Goal: Task Accomplishment & Management: Manage account settings

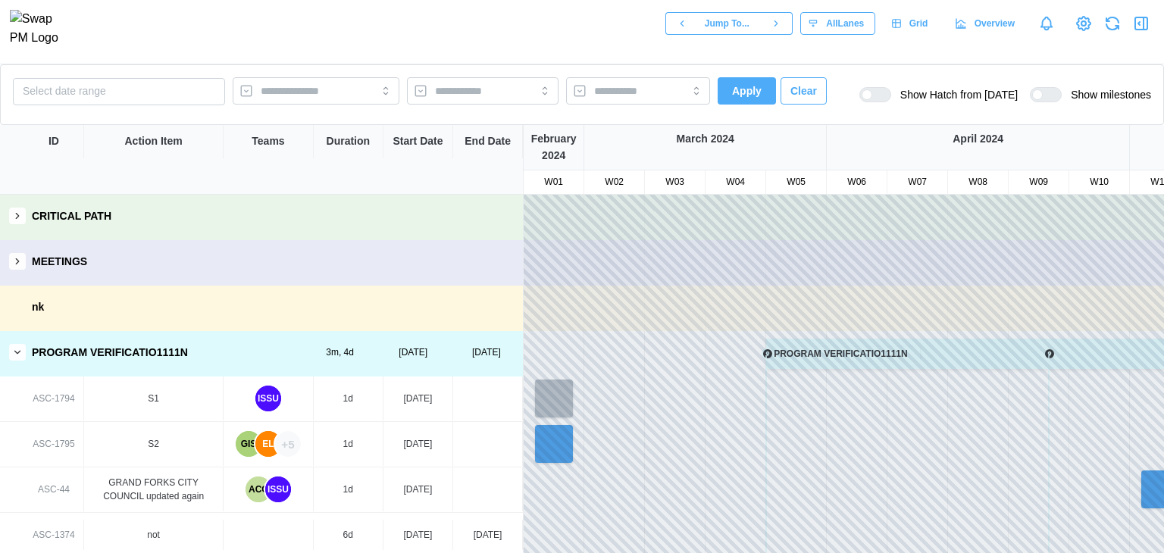
scroll to position [415, 0]
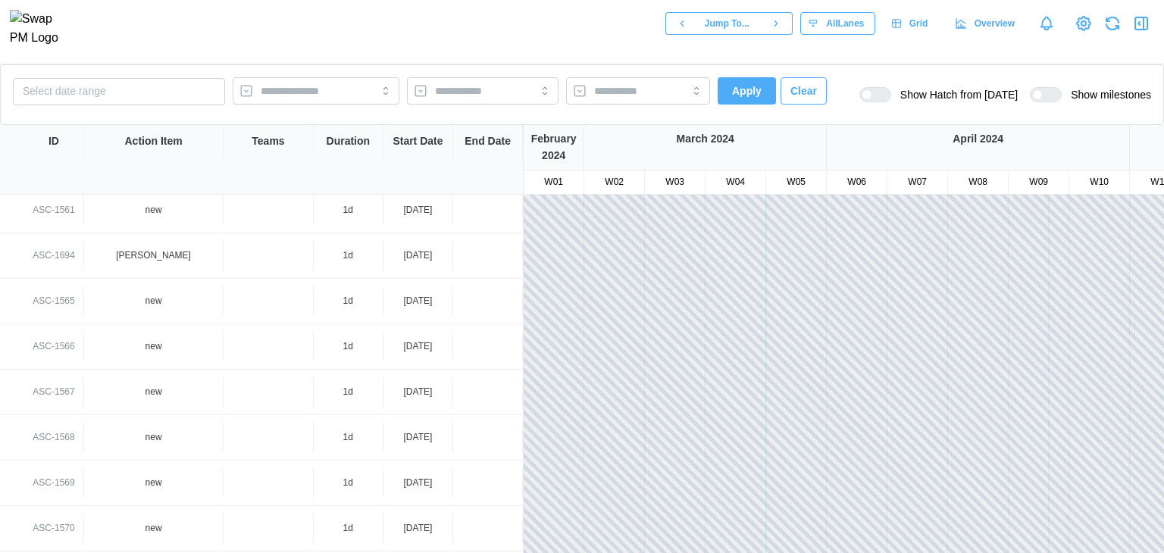
click at [749, 79] on span "Apply" at bounding box center [747, 91] width 30 height 26
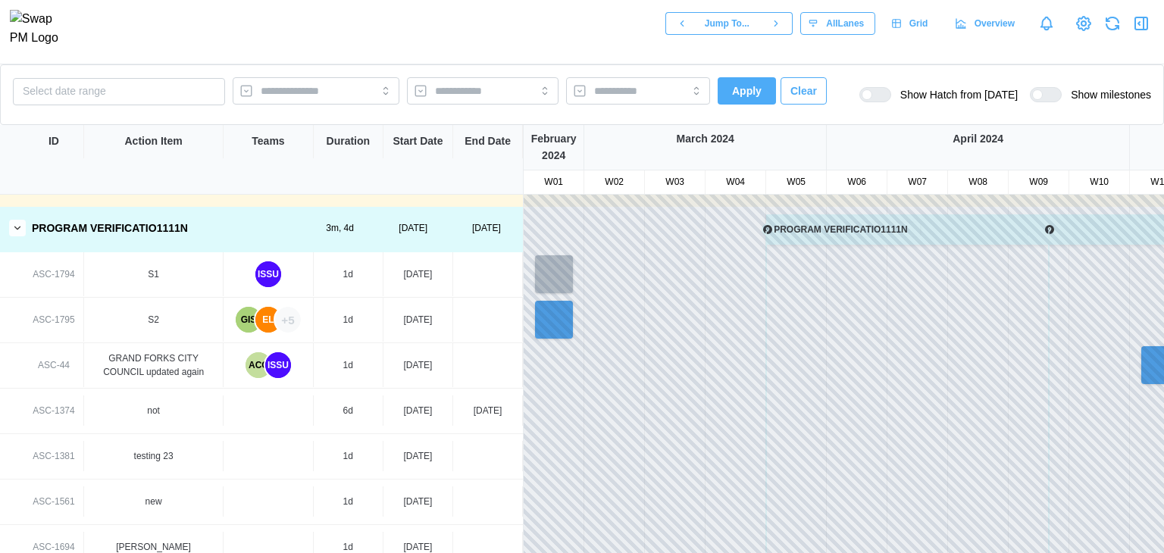
scroll to position [0, 0]
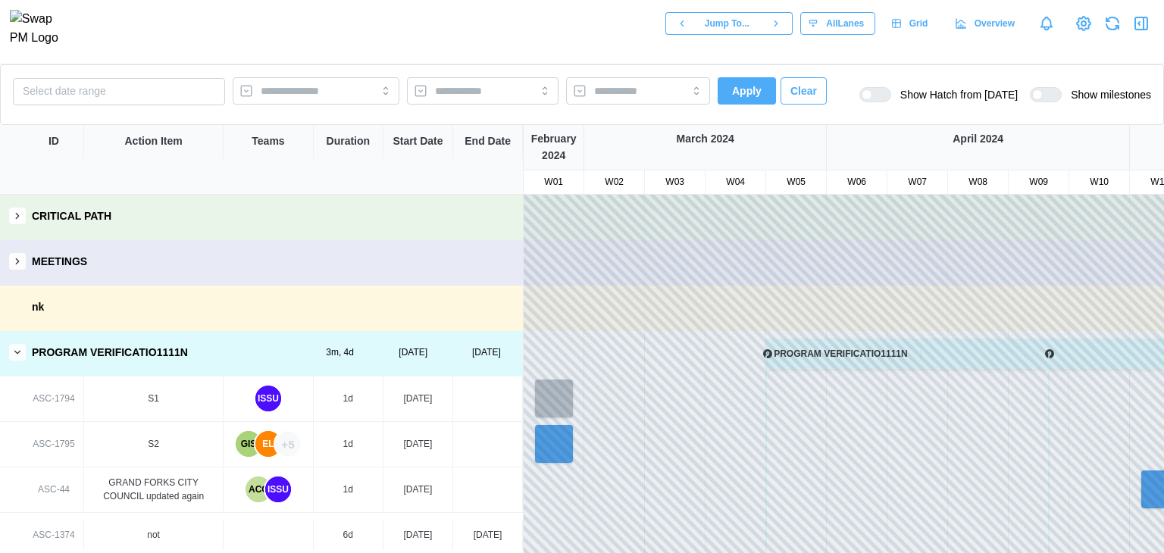
click at [306, 449] on div "GIS EL +5" at bounding box center [268, 444] width 89 height 44
click at [298, 447] on div "+5" at bounding box center [288, 444] width 26 height 26
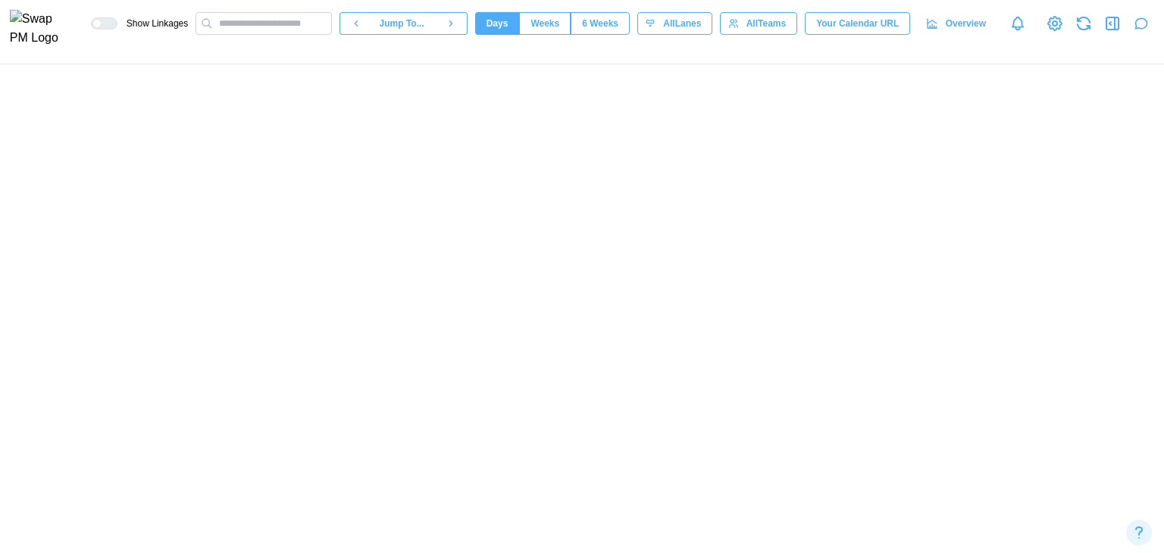
scroll to position [0, 69875]
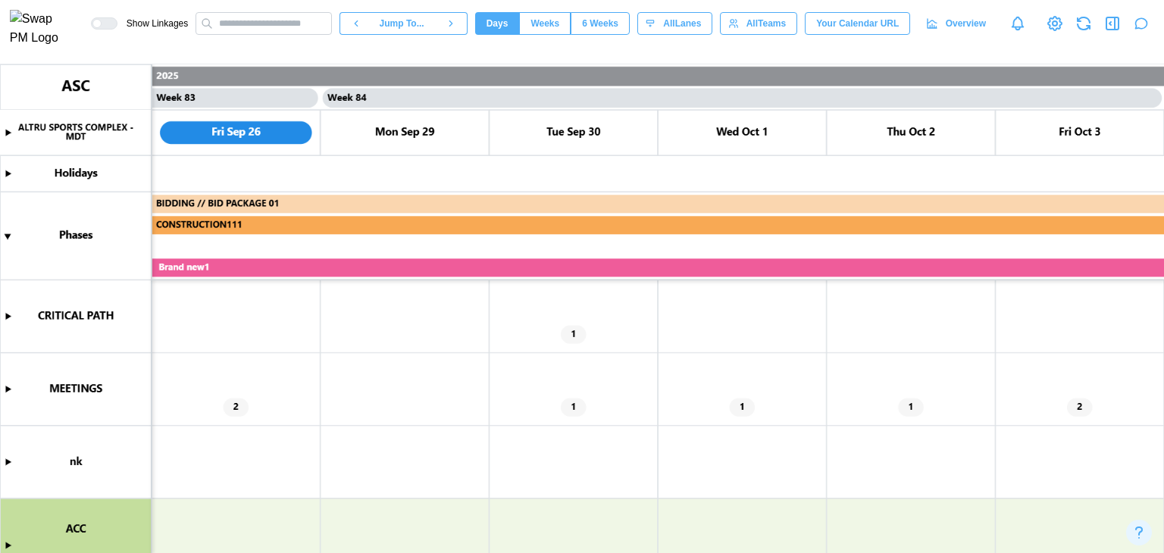
type textarea "*"
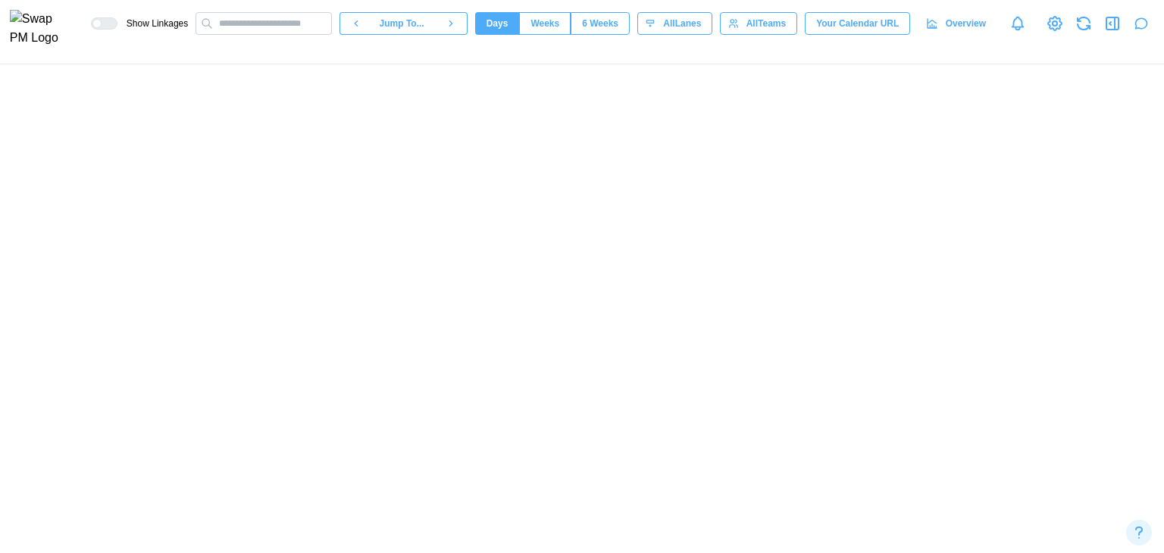
scroll to position [0, 89499]
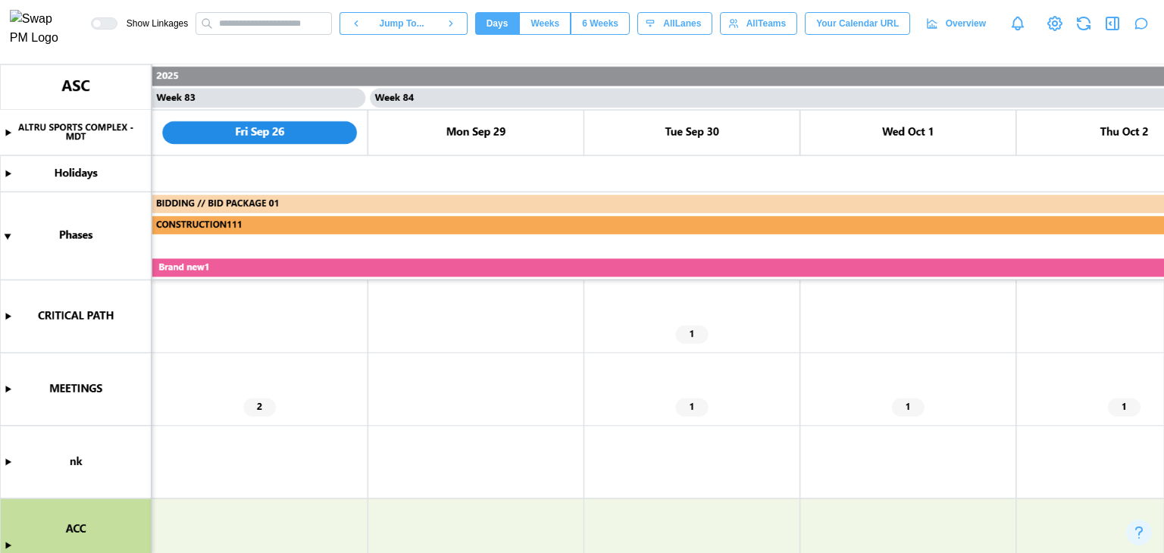
click at [951, 30] on span "Overview" at bounding box center [966, 23] width 40 height 21
type textarea "*"
